Goal: Find specific page/section: Find specific page/section

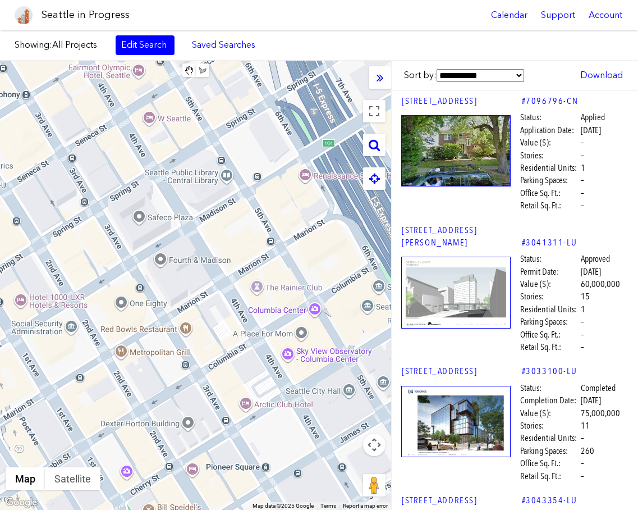
click at [380, 81] on icon at bounding box center [380, 77] width 7 height 12
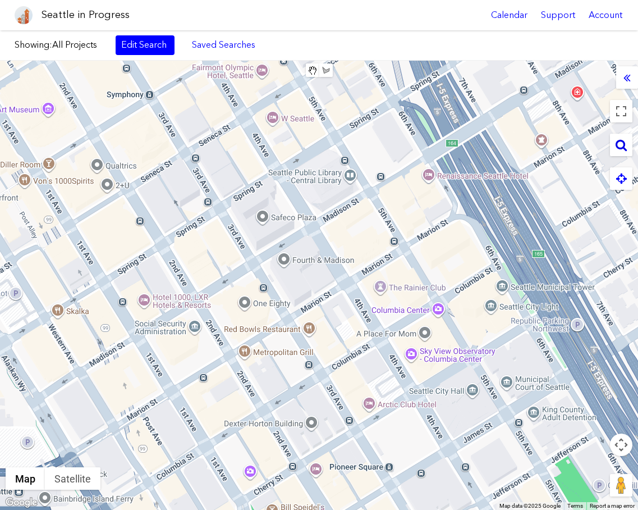
click at [618, 149] on icon at bounding box center [621, 145] width 11 height 12
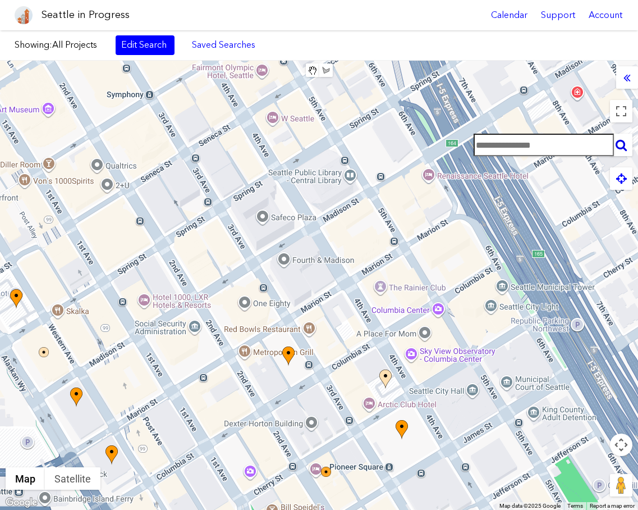
paste input "**********"
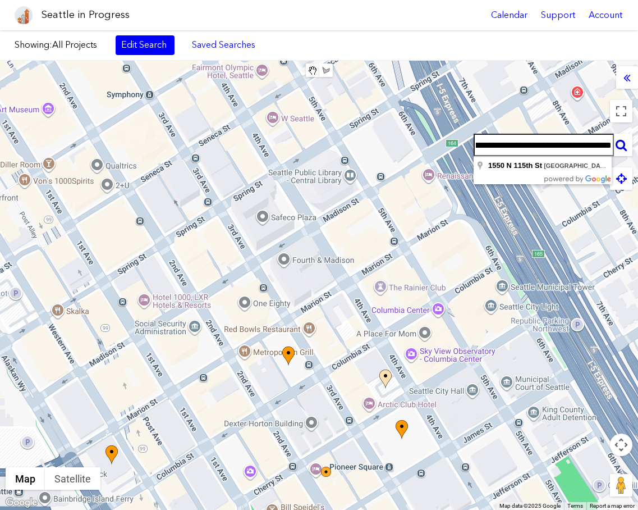
type input "**********"
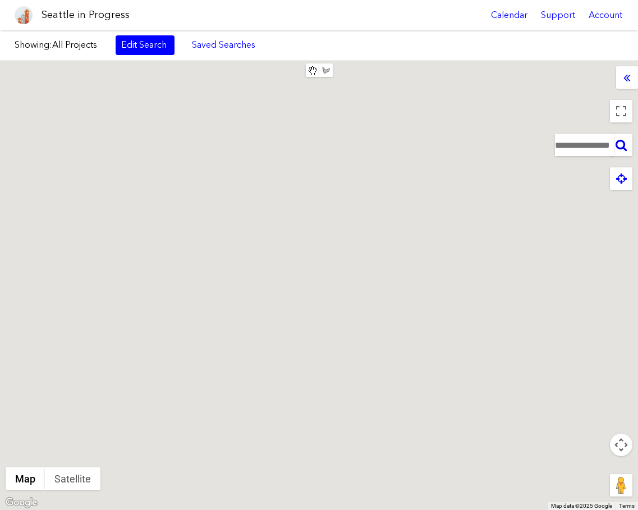
scroll to position [0, 0]
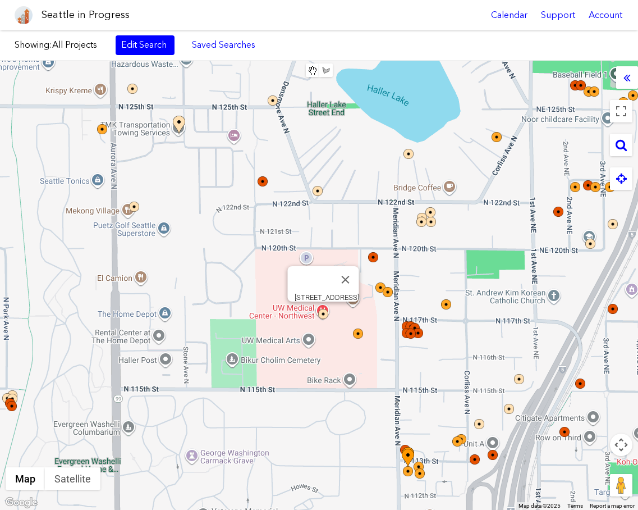
click at [321, 309] on img at bounding box center [323, 314] width 10 height 10
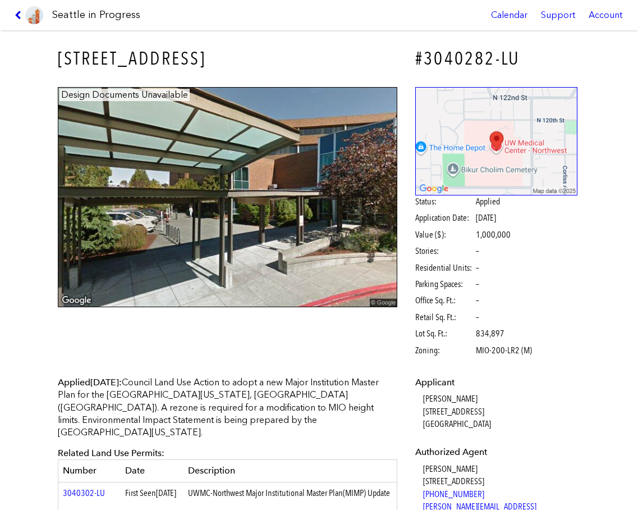
click at [21, 18] on icon at bounding box center [20, 15] width 11 height 9
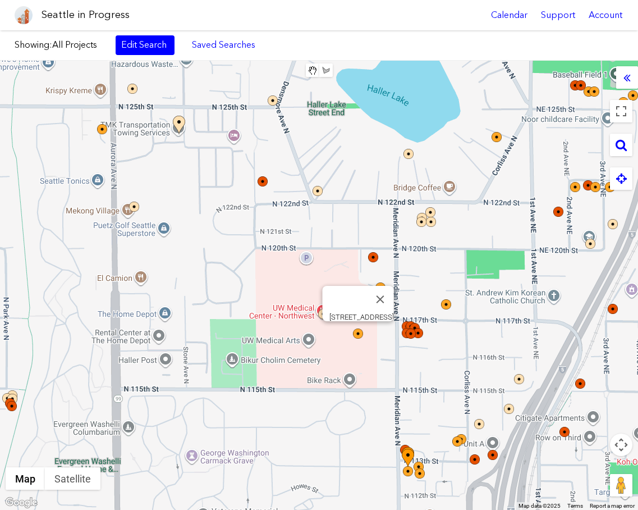
click at [355, 339] on div at bounding box center [365, 340] width 25 height 25
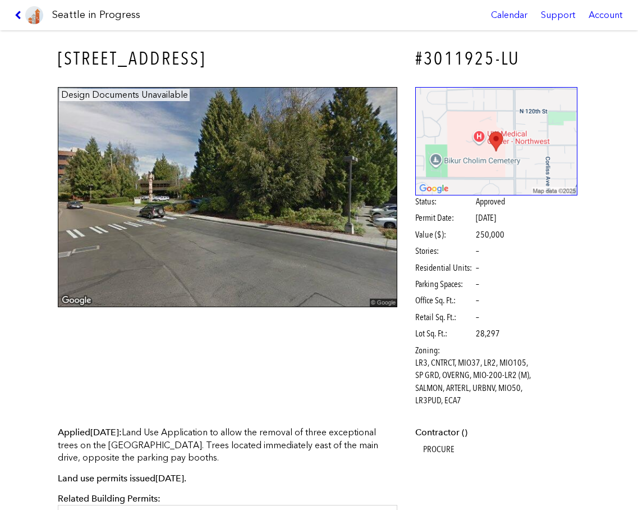
click at [17, 14] on icon at bounding box center [20, 15] width 11 height 9
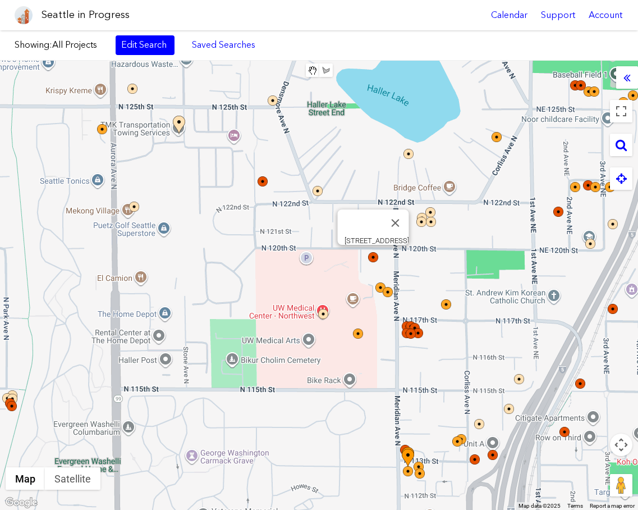
click at [372, 255] on img at bounding box center [373, 257] width 10 height 10
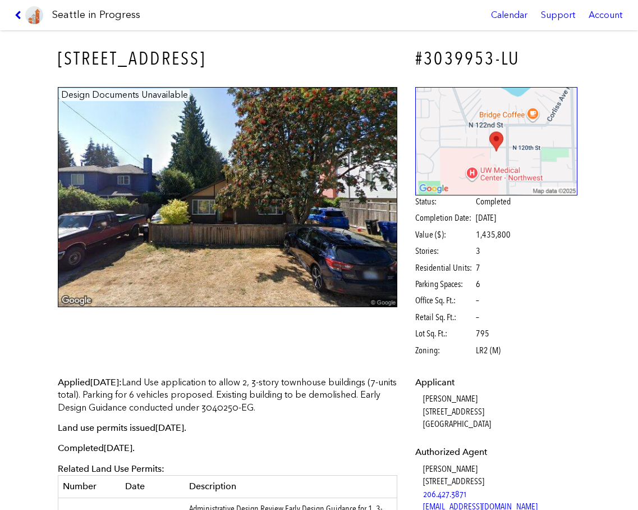
click at [19, 17] on icon at bounding box center [20, 15] width 11 height 9
